Goal: Transaction & Acquisition: Purchase product/service

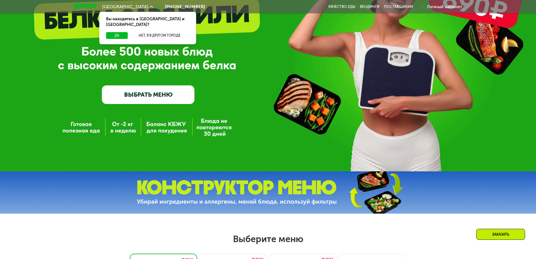
scroll to position [84, 0]
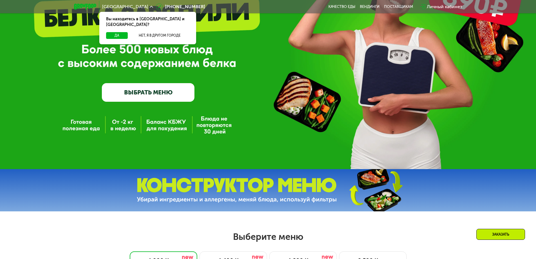
click at [161, 99] on link "ВЫБРАТЬ МЕНЮ" at bounding box center [148, 92] width 93 height 19
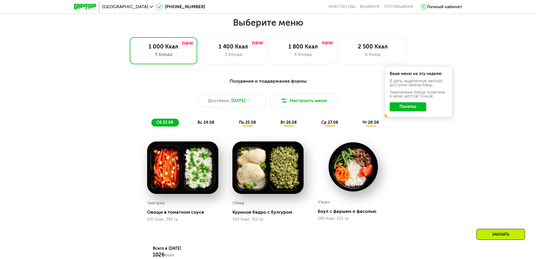
scroll to position [304, 0]
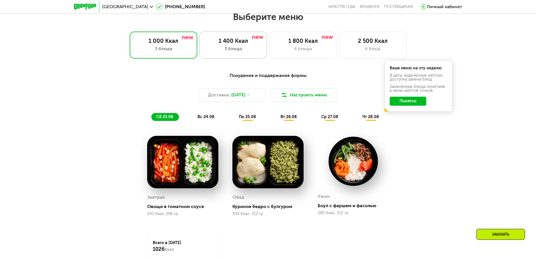
click at [231, 40] on div "1 400 Ккал" at bounding box center [233, 40] width 56 height 7
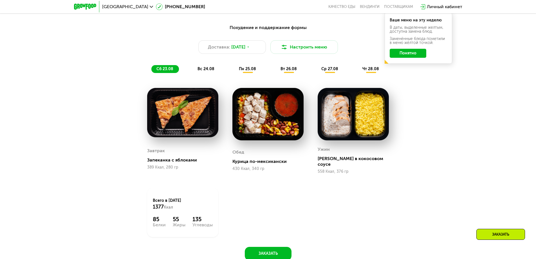
scroll to position [360, 0]
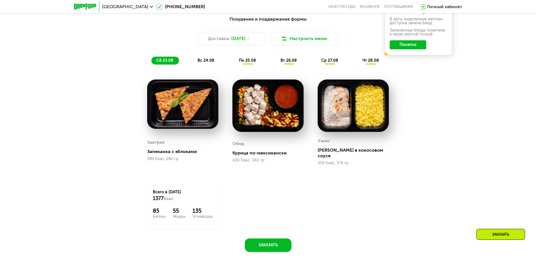
click at [234, 62] on div "вс 24.08" at bounding box center [248, 61] width 28 height 8
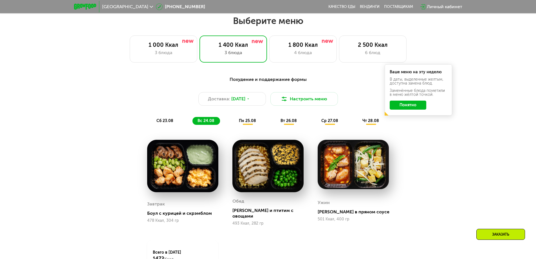
scroll to position [219, 0]
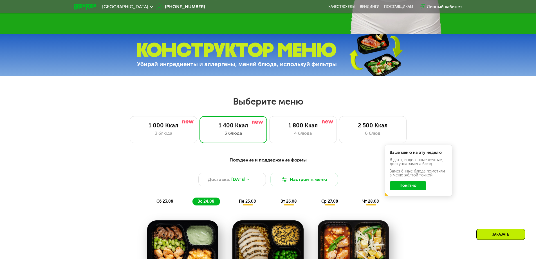
click at [399, 184] on button "Понятно" at bounding box center [408, 185] width 37 height 9
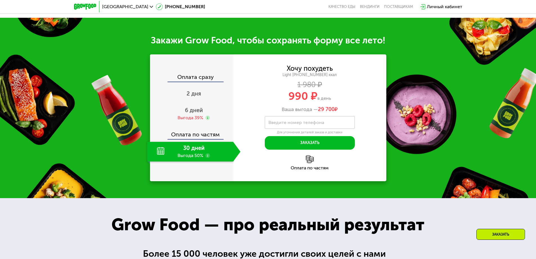
scroll to position [557, 0]
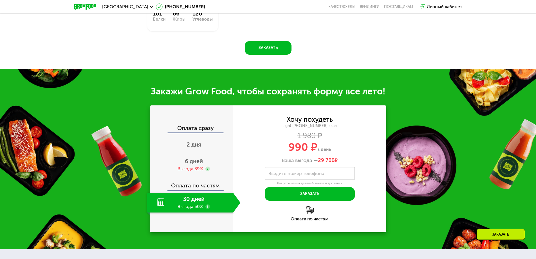
click at [190, 200] on div "30 дней Выгода 50%" at bounding box center [190, 202] width 86 height 20
click at [199, 179] on div "Оплата по частям" at bounding box center [192, 183] width 83 height 13
click at [195, 184] on div "Оплата по частям" at bounding box center [192, 183] width 83 height 13
click at [178, 184] on div "Оплата по частям" at bounding box center [192, 183] width 83 height 13
click at [186, 165] on div "Выгода 39%" at bounding box center [191, 168] width 26 height 6
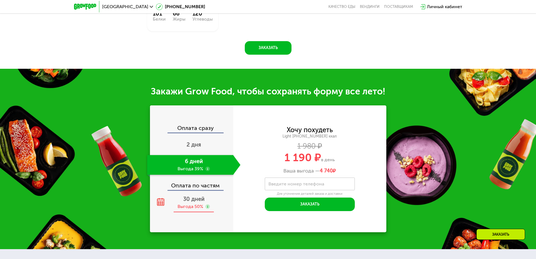
click at [193, 199] on div "30 дней Выгода 50%" at bounding box center [193, 202] width 93 height 20
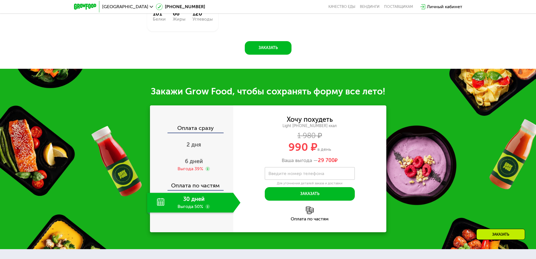
click at [208, 204] on use at bounding box center [207, 206] width 5 height 5
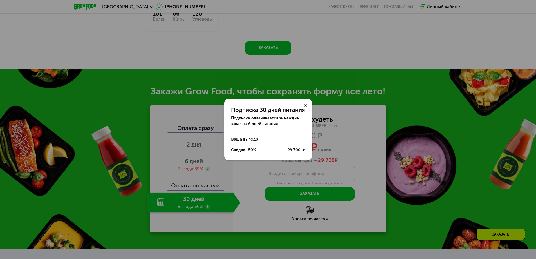
click at [302, 106] on div at bounding box center [306, 105] width 14 height 14
click at [304, 106] on icon at bounding box center [305, 105] width 3 height 3
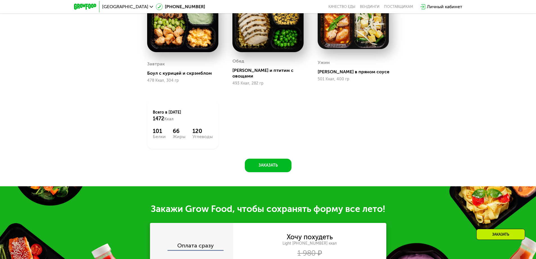
scroll to position [360, 0]
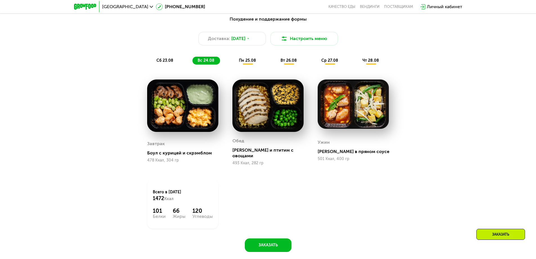
click at [241, 57] on div "Похудение и поддержание формы Доставка: [DATE] Настроить меню сб 23.08 вс 24.08…" at bounding box center [268, 40] width 333 height 49
click at [275, 64] on div "пн 25.08" at bounding box center [288, 61] width 27 height 8
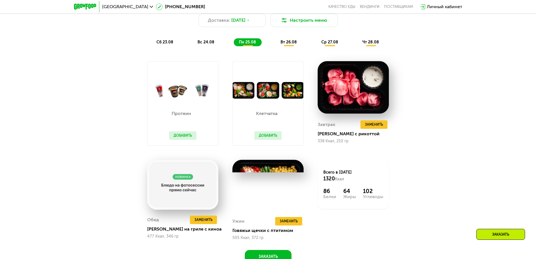
scroll to position [388, 0]
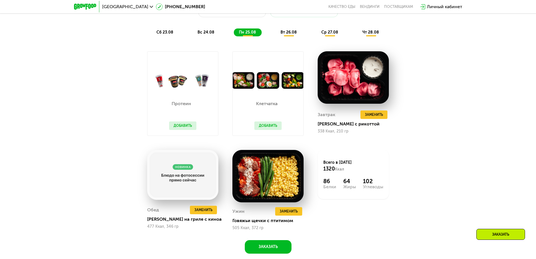
click at [180, 125] on button "Добавить" at bounding box center [182, 125] width 27 height 8
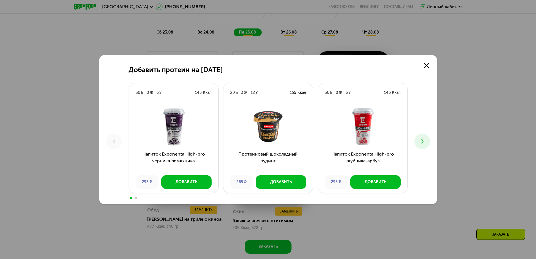
click at [420, 141] on icon at bounding box center [422, 141] width 7 height 7
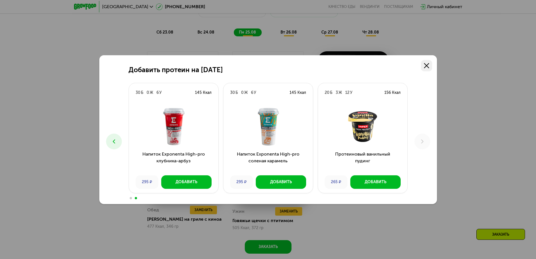
click at [426, 68] on link at bounding box center [426, 65] width 11 height 11
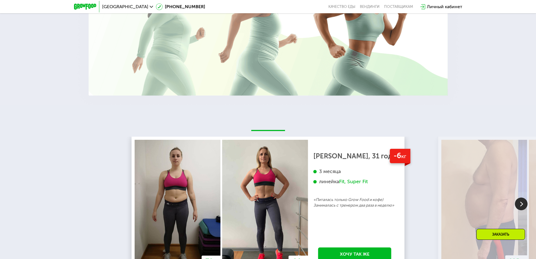
scroll to position [1063, 0]
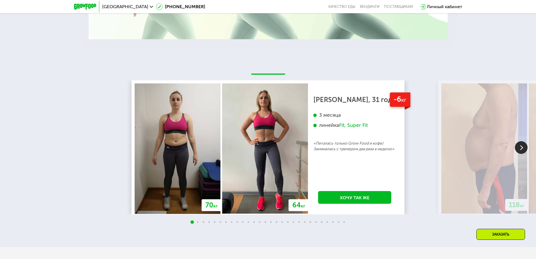
click at [525, 147] on img at bounding box center [521, 147] width 13 height 13
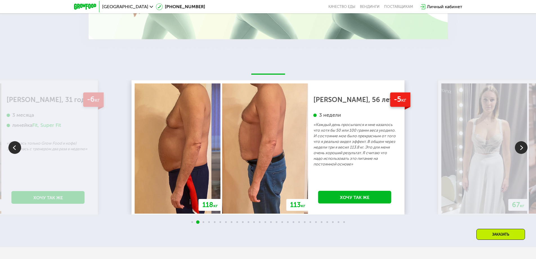
click at [525, 145] on img at bounding box center [521, 147] width 13 height 13
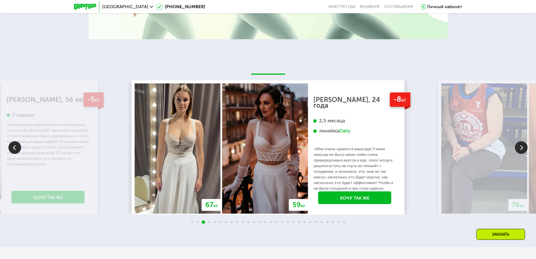
click at [525, 146] on img at bounding box center [521, 147] width 13 height 13
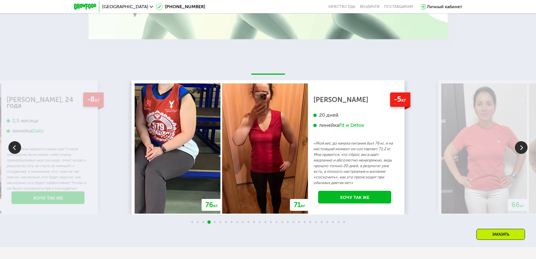
click at [525, 146] on img at bounding box center [521, 147] width 13 height 13
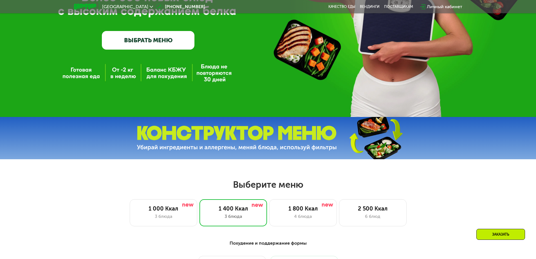
scroll to position [163, 0]
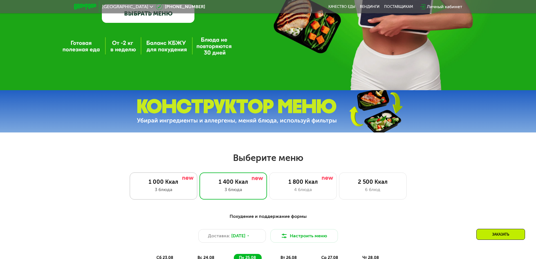
click at [185, 190] on div "3 блюда" at bounding box center [164, 189] width 56 height 7
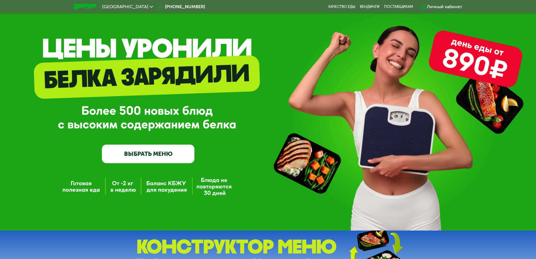
scroll to position [0, 0]
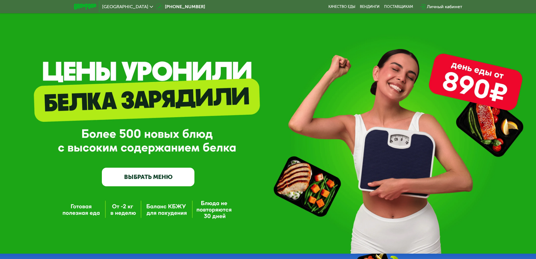
click at [174, 185] on link "ВЫБРАТЬ МЕНЮ" at bounding box center [148, 176] width 93 height 19
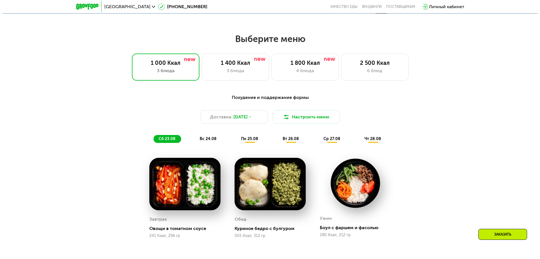
scroll to position [304, 0]
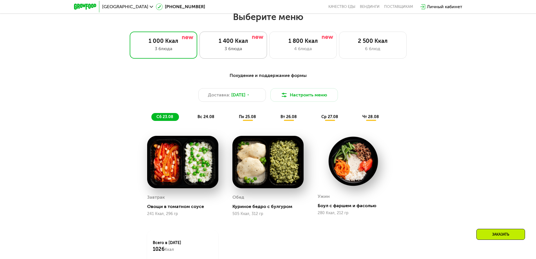
click at [269, 49] on div "1 400 Ккал 3 блюда" at bounding box center [303, 45] width 68 height 27
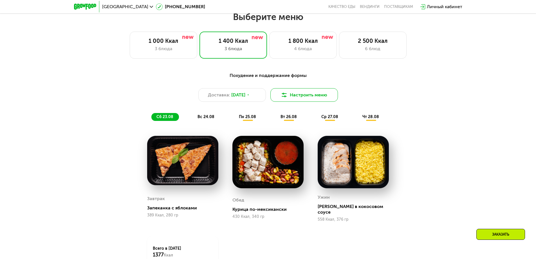
click at [335, 93] on button "Настроить меню" at bounding box center [304, 95] width 68 height 14
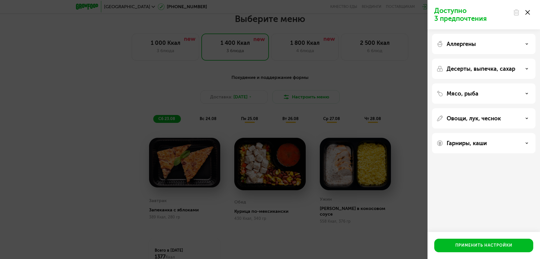
click at [479, 54] on div "Аллергены Десерты, выпечка, сахар Мясо, рыба Овощи, лук, чеснок Гарниры, каши" at bounding box center [484, 93] width 113 height 128
click at [477, 59] on div "Аллергены" at bounding box center [484, 69] width 104 height 20
click at [523, 44] on div "Аллергены" at bounding box center [484, 44] width 95 height 7
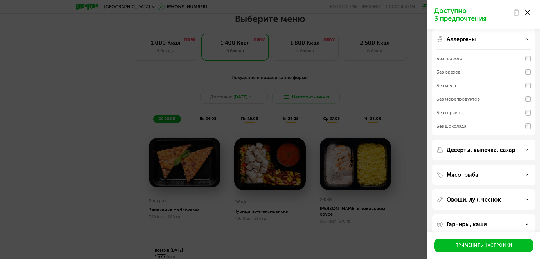
scroll to position [13, 0]
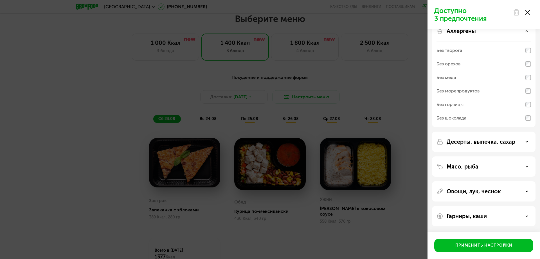
click at [524, 139] on div "Десерты, выпечка, сахар" at bounding box center [484, 141] width 95 height 7
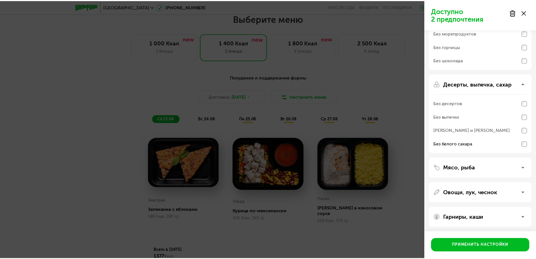
scroll to position [72, 0]
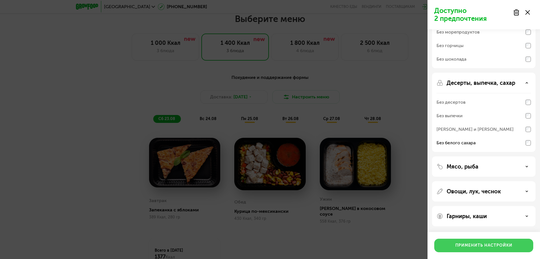
click at [499, 245] on div "Применить настройки" at bounding box center [483, 245] width 57 height 6
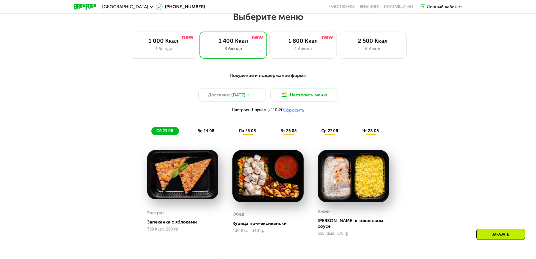
click at [378, 129] on div "чт 28.08" at bounding box center [370, 131] width 27 height 8
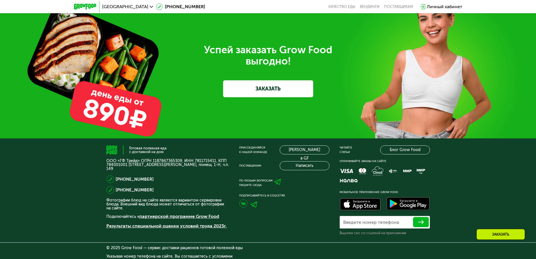
scroll to position [1819, 0]
